Goal: Information Seeking & Learning: Learn about a topic

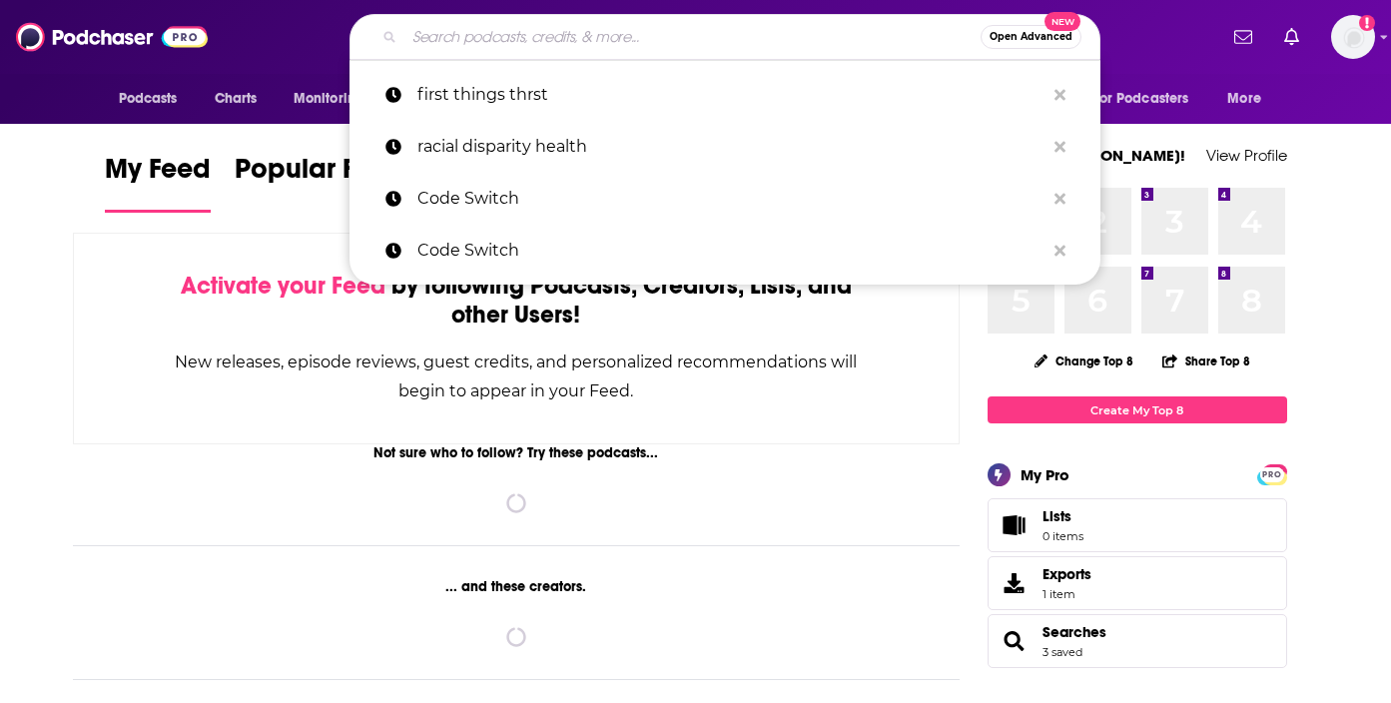
click at [767, 40] on input "Search podcasts, credits, & more..." at bounding box center [693, 37] width 576 height 32
paste input "First Things THRST"
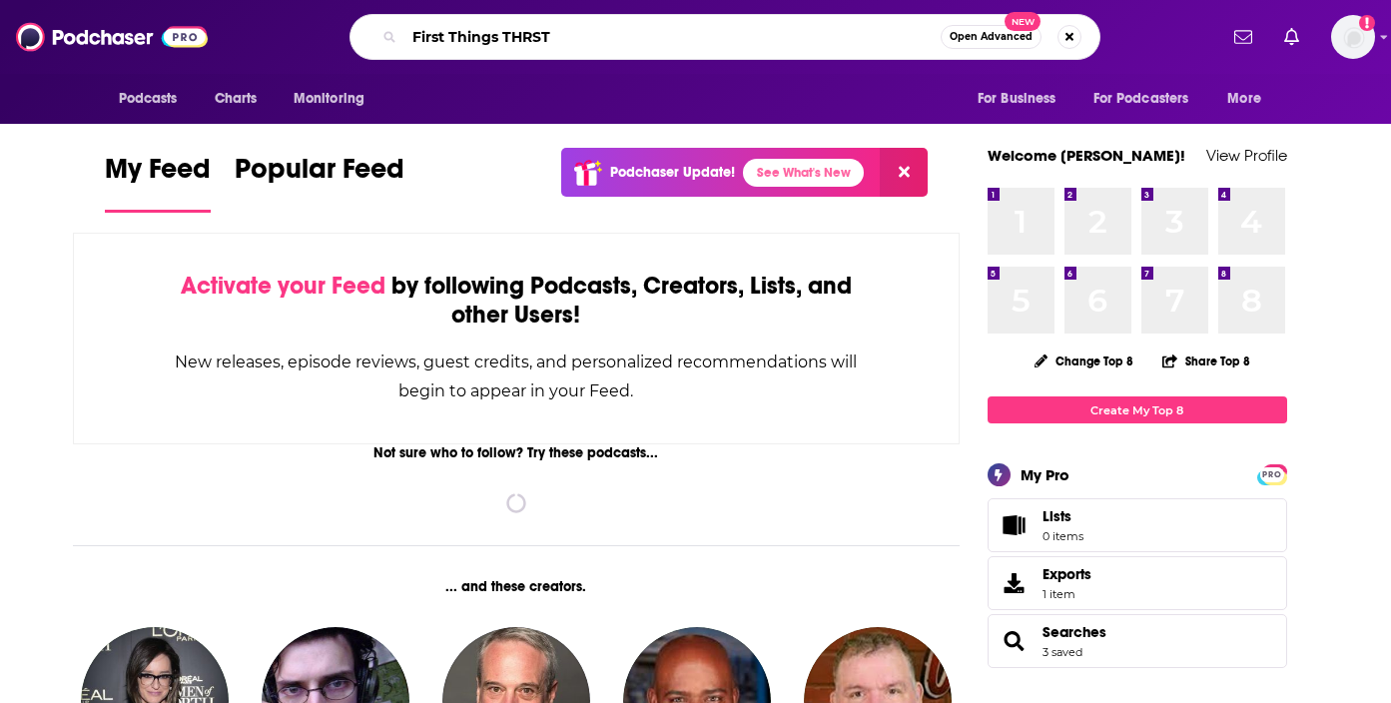
type input "First Things THRST"
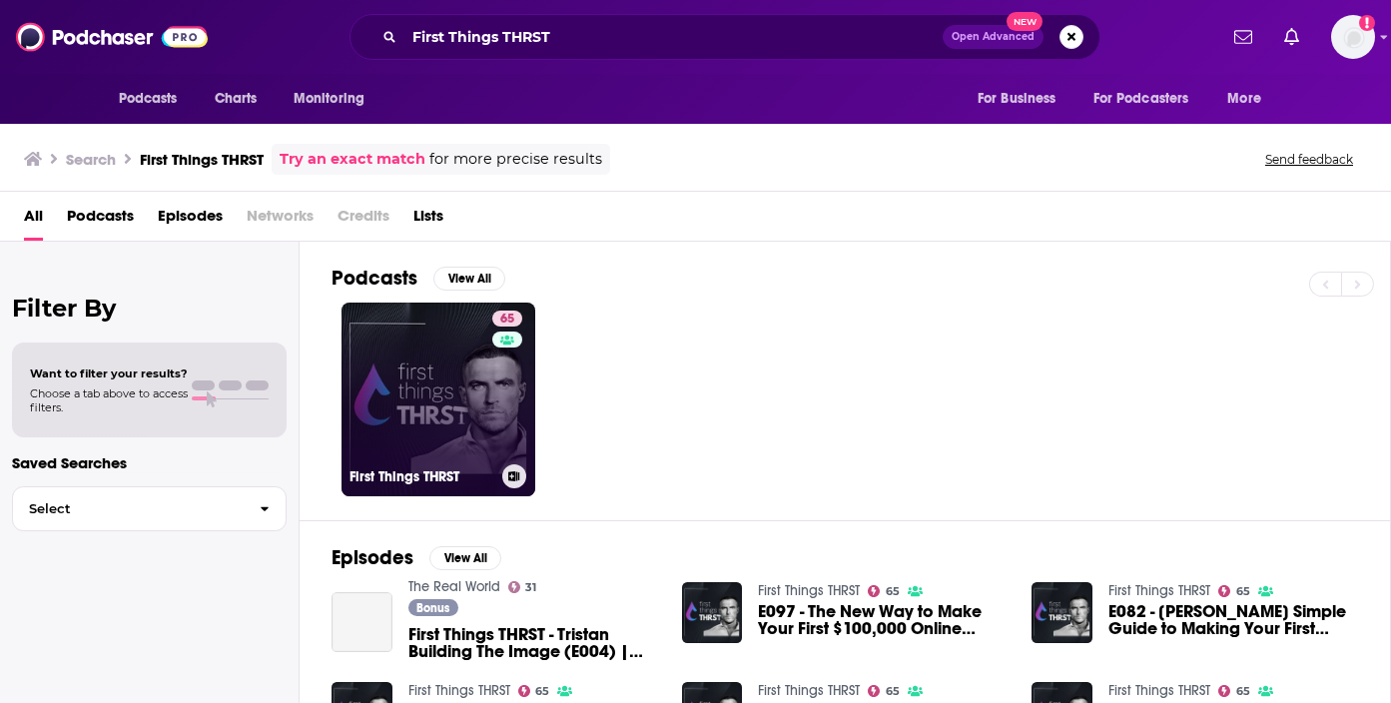
click at [408, 361] on link "65 First Things THRST" at bounding box center [439, 400] width 194 height 194
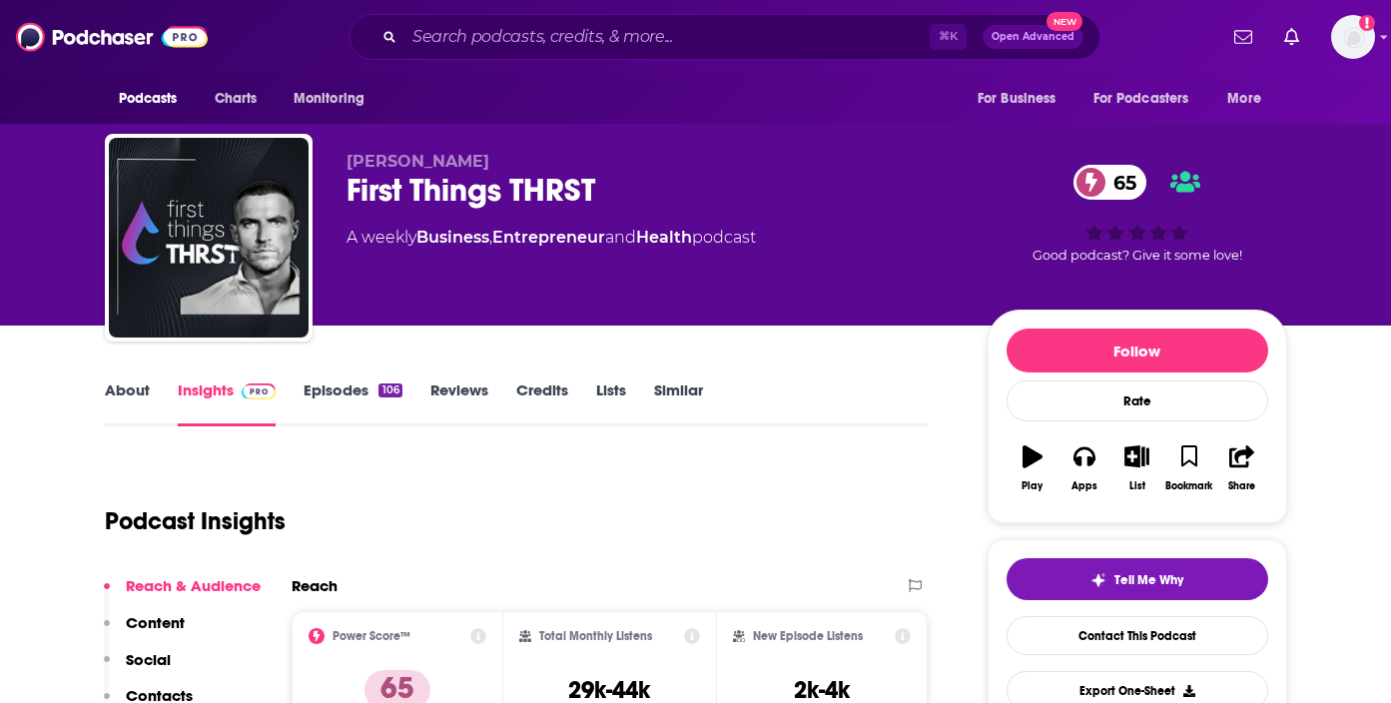
click at [310, 400] on link "Episodes 106" at bounding box center [353, 404] width 98 height 46
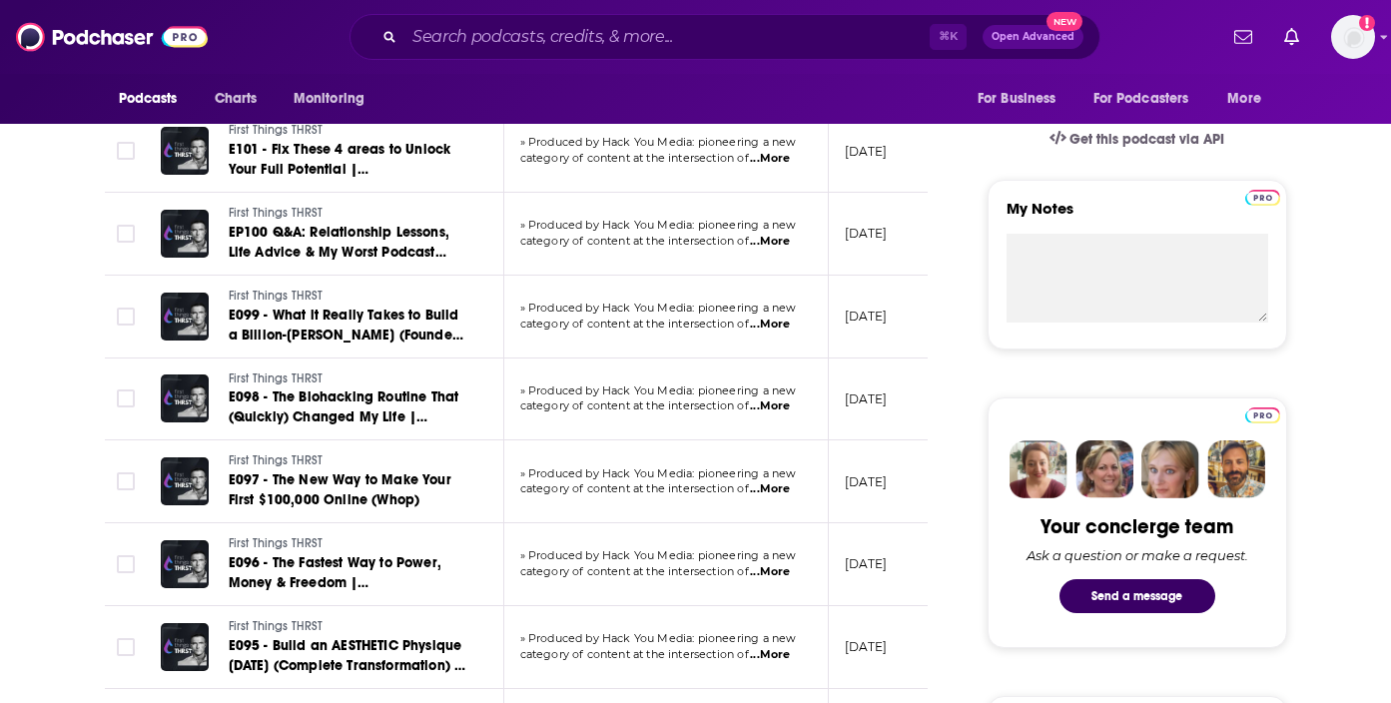
scroll to position [631, 0]
